Goal: Task Accomplishment & Management: Manage account settings

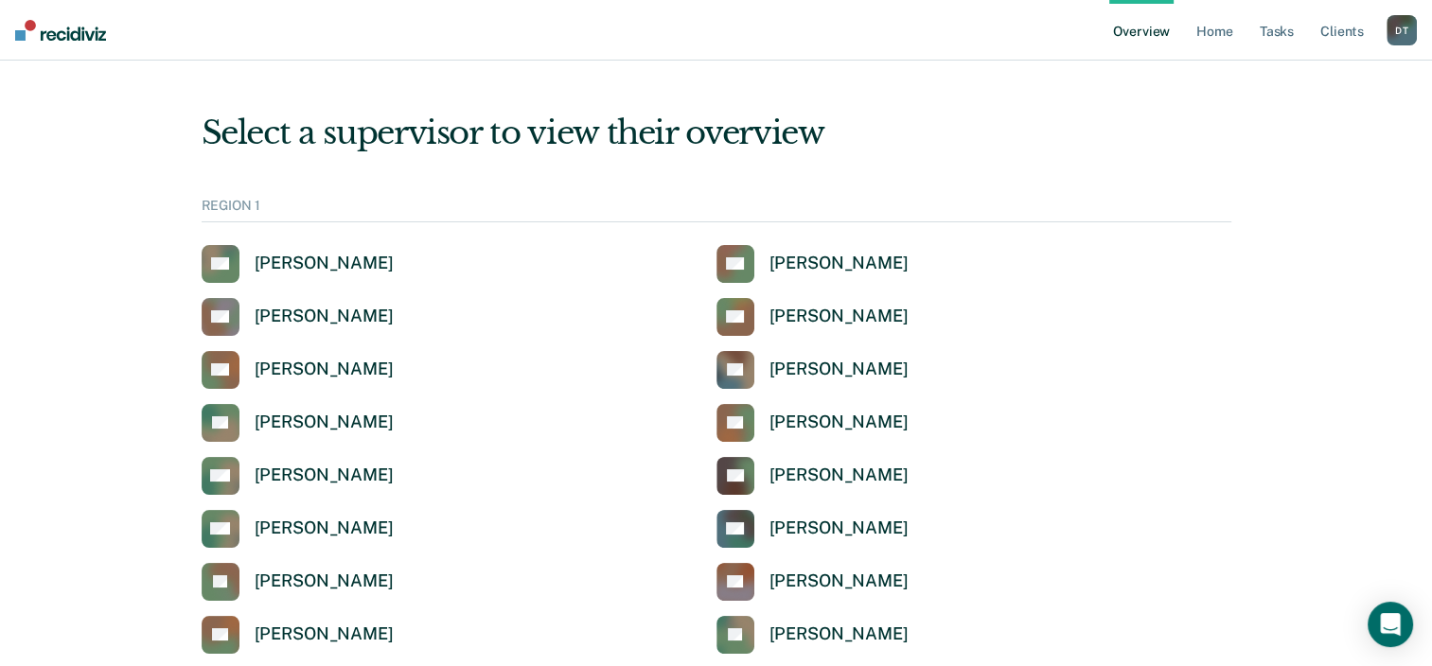
click at [1412, 27] on div "D T" at bounding box center [1401, 30] width 30 height 30
click at [1268, 118] on link "Log Out" at bounding box center [1325, 122] width 152 height 16
